Goal: Transaction & Acquisition: Purchase product/service

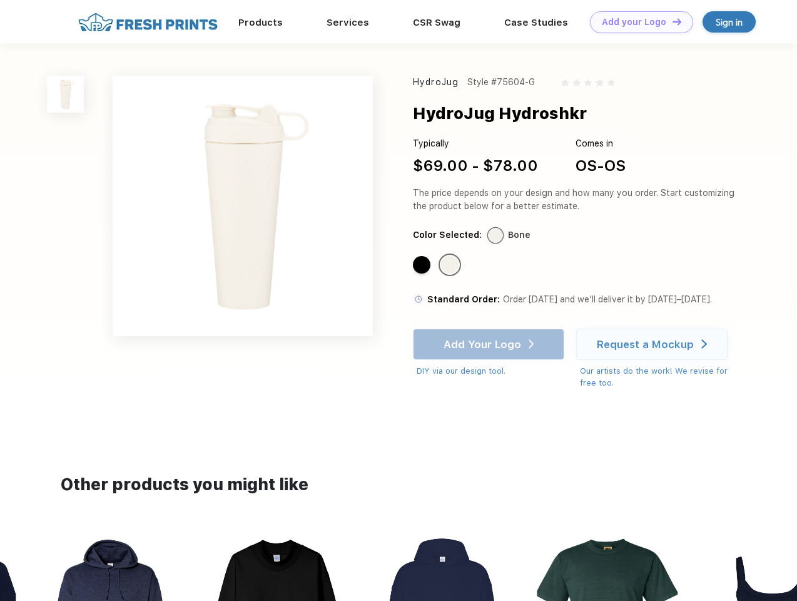
click at [637, 22] on link "Add your Logo Design Tool" at bounding box center [641, 22] width 103 height 22
click at [0, 0] on div "Design Tool" at bounding box center [0, 0] width 0 height 0
click at [671, 21] on link "Add your Logo Design Tool" at bounding box center [641, 22] width 103 height 22
click at [66, 94] on img at bounding box center [65, 94] width 37 height 37
click at [423, 265] on div "Standard Color" at bounding box center [422, 265] width 18 height 18
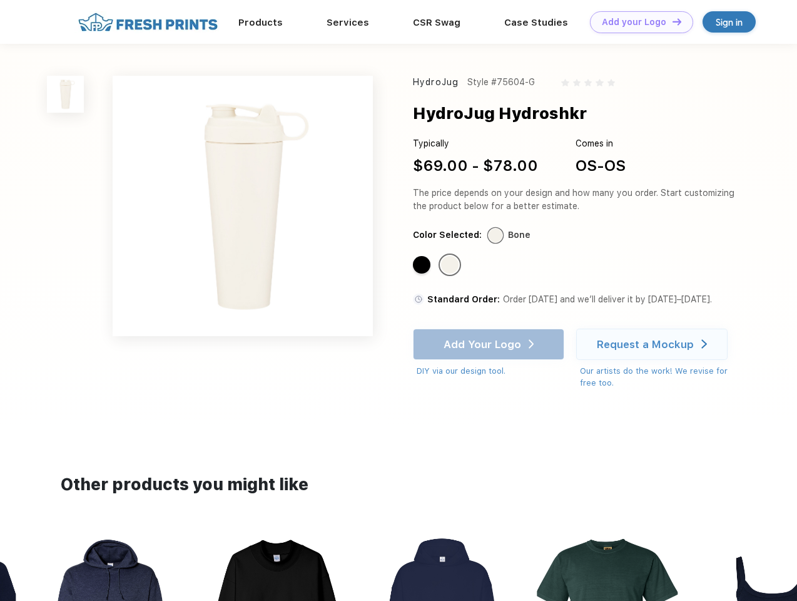
click at [451, 265] on div "Standard Color" at bounding box center [450, 265] width 18 height 18
click at [490, 344] on div "Add Your Logo DIY via our design tool. Ah shoot! This product isn't up in our d…" at bounding box center [488, 353] width 151 height 49
click at [654, 344] on div "Request a Mockup" at bounding box center [645, 344] width 97 height 13
click at [399, 567] on img at bounding box center [442, 613] width 140 height 160
